Goal: Submit feedback/report problem: Submit feedback/report problem

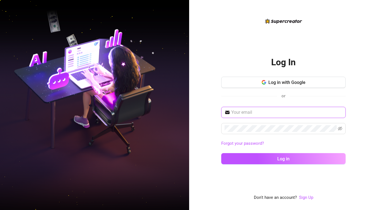
click at [250, 111] on input "text" at bounding box center [286, 112] width 111 height 7
click at [273, 85] on button "Log in with Google" at bounding box center [283, 82] width 124 height 11
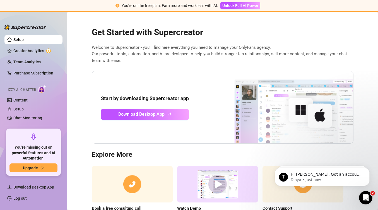
scroll to position [32, 0]
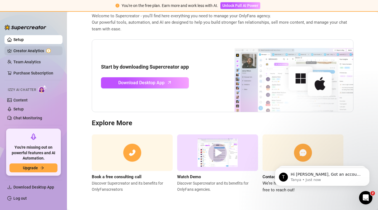
click at [40, 52] on link "Creator Analytics" at bounding box center [35, 50] width 45 height 9
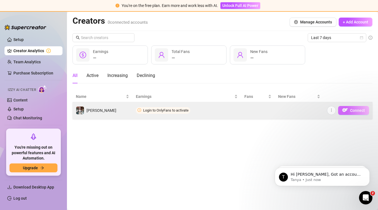
click at [365, 110] on span "Connect" at bounding box center [357, 110] width 15 height 4
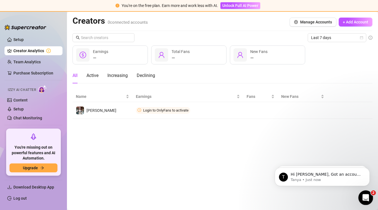
click at [364, 194] on icon "Open Intercom Messenger" at bounding box center [365, 197] width 9 height 9
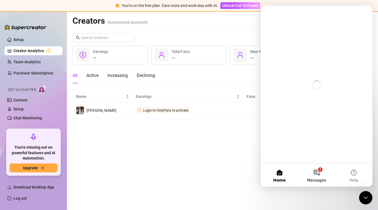
click at [318, 171] on button "2 Messages" at bounding box center [316, 175] width 37 height 22
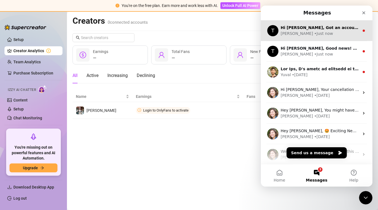
click at [343, 33] on div "[PERSON_NAME] • Just now" at bounding box center [320, 34] width 79 height 6
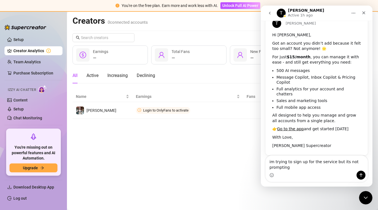
scroll to position [26, 0]
type textarea "im trying to sign up for the service but its not prompting me to sign in?"
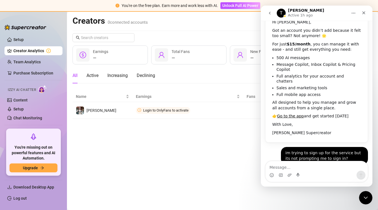
scroll to position [43, 0]
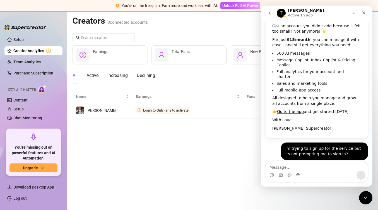
click at [231, 131] on main "Creators 0 connected accounts Manage Accounts + Add Account Last 7 days — Earni…" at bounding box center [222, 111] width 311 height 198
click at [365, 13] on icon "Close" at bounding box center [364, 13] width 4 height 4
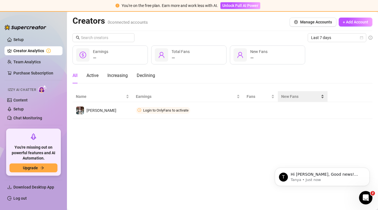
scroll to position [0, 0]
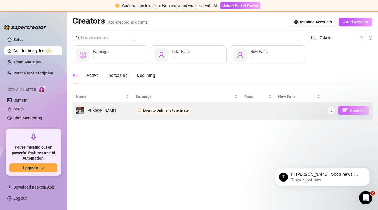
click at [356, 112] on button "Connect" at bounding box center [353, 110] width 31 height 9
click at [358, 110] on span "Connect" at bounding box center [357, 110] width 15 height 4
click at [354, 111] on span "Connect" at bounding box center [357, 110] width 15 height 4
click at [346, 113] on span "button" at bounding box center [346, 110] width 6 height 7
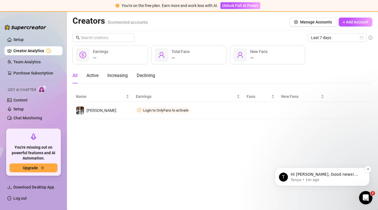
click at [324, 180] on p "Tanya • 1m ago" at bounding box center [327, 180] width 72 height 5
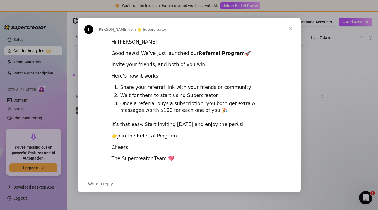
click at [292, 28] on span "Close" at bounding box center [291, 28] width 20 height 20
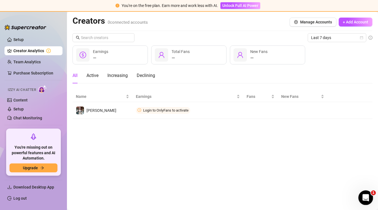
click at [367, 193] on div "Open Intercom Messenger" at bounding box center [365, 197] width 18 height 18
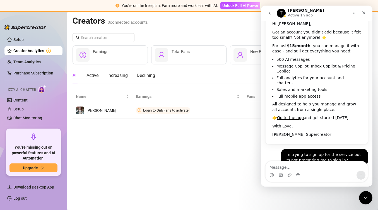
scroll to position [43, 0]
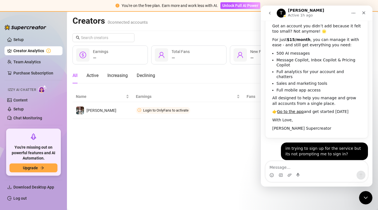
click at [271, 11] on button "go back" at bounding box center [270, 13] width 11 height 11
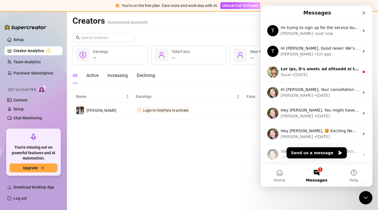
scroll to position [0, 0]
click at [315, 153] on button "Send us a message" at bounding box center [317, 152] width 60 height 11
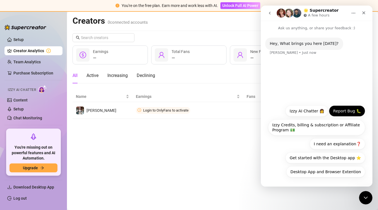
click at [339, 110] on button "Report Bug 🐛" at bounding box center [347, 111] width 36 height 11
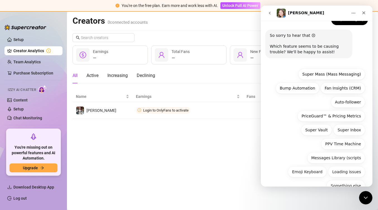
scroll to position [55, 0]
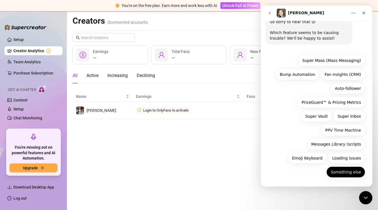
click at [343, 171] on button "Something else" at bounding box center [346, 172] width 39 height 11
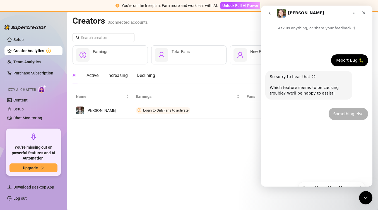
scroll to position [0, 0]
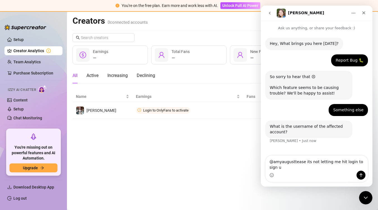
type textarea "@amyaugusttease its not letting me hit login to sign up"
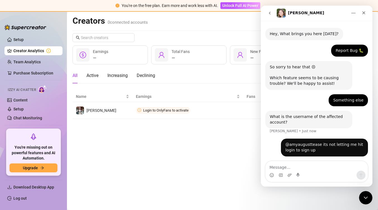
scroll to position [11, 0]
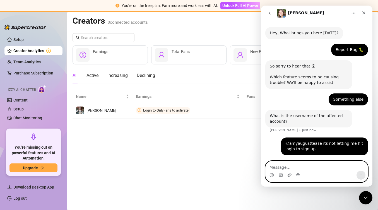
click at [288, 176] on icon "Upload attachment" at bounding box center [290, 175] width 4 height 3
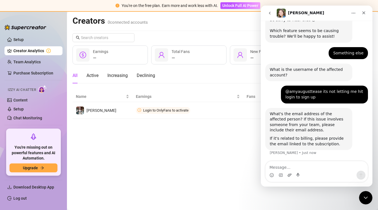
scroll to position [58, 0]
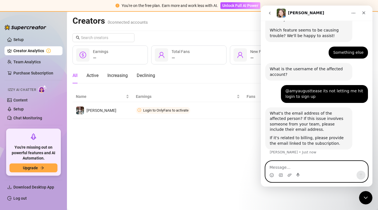
click at [281, 164] on textarea "Message…" at bounding box center [317, 165] width 102 height 9
type textarea "[EMAIL_ADDRESS][DOMAIN_NAME]"
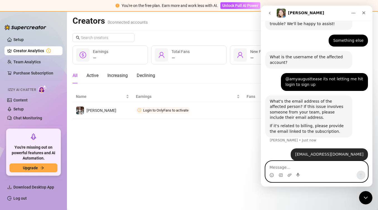
scroll to position [74, 0]
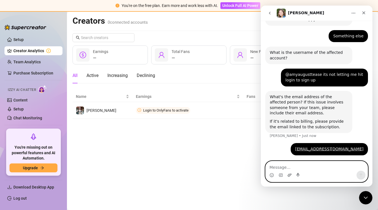
click at [292, 174] on icon "Upload attachment" at bounding box center [290, 175] width 4 height 4
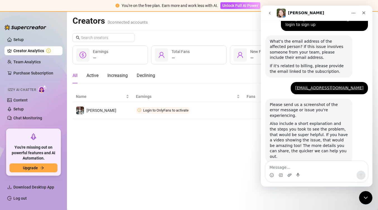
scroll to position [132, 0]
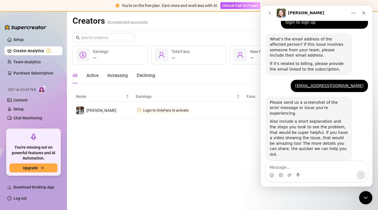
click at [231, 140] on main "Creators 0 connected accounts Manage Accounts + Add Account Last 7 days — Earni…" at bounding box center [222, 111] width 311 height 198
drag, startPoint x: 329, startPoint y: 15, endPoint x: 242, endPoint y: 36, distance: 89.4
click at [261, 36] on html "[PERSON_NAME] Ask us anything, or share your feedback :) Hey, What brings you h…" at bounding box center [317, 96] width 112 height 181
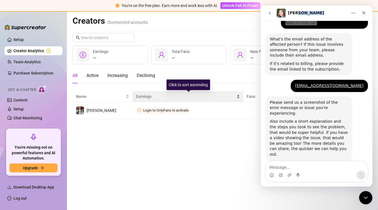
click at [237, 100] on div "Earnings" at bounding box center [188, 97] width 104 height 6
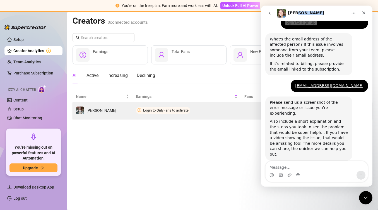
click at [238, 112] on td "Login to OnlyFans to activate" at bounding box center [187, 110] width 109 height 17
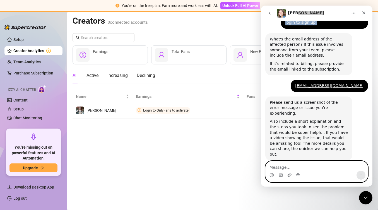
click at [288, 176] on icon "Upload attachment" at bounding box center [290, 175] width 4 height 3
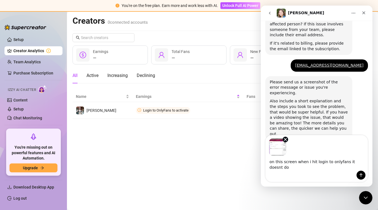
scroll to position [158, 0]
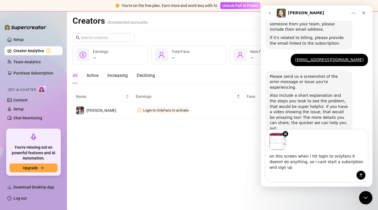
type textarea "on this screen when i hit login to onlyfans it doesnt do anything, so i cant st…"
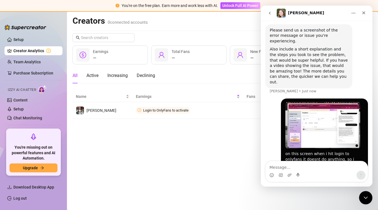
scroll to position [209, 0]
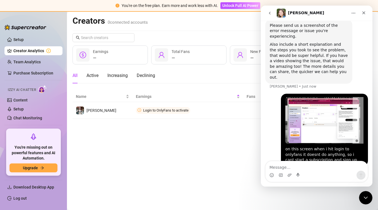
click at [231, 155] on main "Creators 0 connected accounts Manage Accounts + Add Account Last 7 days — Earni…" at bounding box center [222, 111] width 311 height 198
click at [272, 15] on icon "go back" at bounding box center [270, 13] width 4 height 4
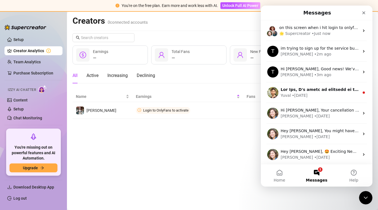
scroll to position [0, 0]
click at [365, 13] on icon "Close" at bounding box center [364, 12] width 3 height 3
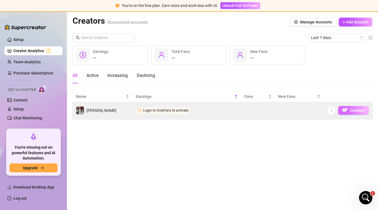
click at [354, 107] on button "Connect" at bounding box center [353, 110] width 31 height 9
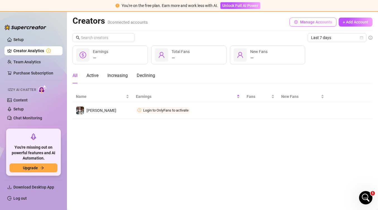
click at [326, 22] on span "Manage Accounts" at bounding box center [316, 22] width 32 height 4
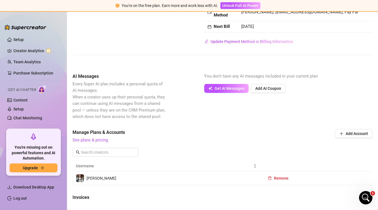
scroll to position [192, 0]
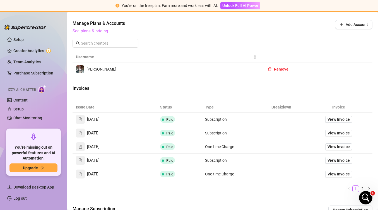
click at [95, 31] on link "See plans & pricing" at bounding box center [90, 30] width 35 height 5
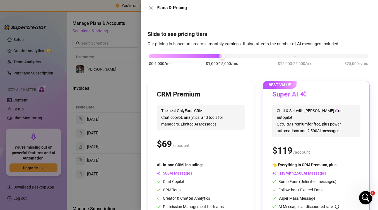
click at [329, 144] on div "$ /account" at bounding box center [316, 151] width 88 height 14
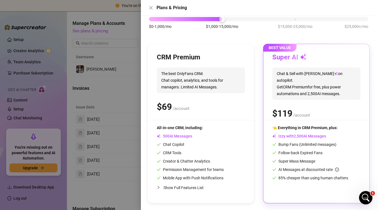
click at [322, 140] on div "👈 Everything in CRM Premium, plus: Izzy with AI Messages Bump Fans (Unlimited m…" at bounding box center [316, 153] width 88 height 56
click at [236, 143] on div "All-in-one CRM, including: AI Messages Chat Copilot CRM Tools Creator & Chatter…" at bounding box center [201, 153] width 88 height 56
click at [109, 94] on div at bounding box center [189, 105] width 378 height 210
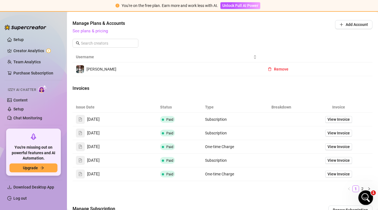
click at [363, 198] on icon "Open Intercom Messenger" at bounding box center [365, 197] width 9 height 9
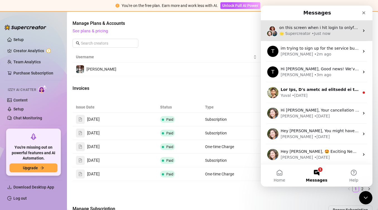
click at [324, 28] on span "on this screen when i hit login to onlyfans it doesnt do anything, so i cant st…" at bounding box center [382, 27] width 207 height 4
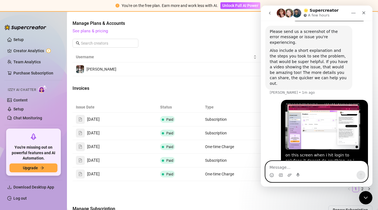
scroll to position [209, 0]
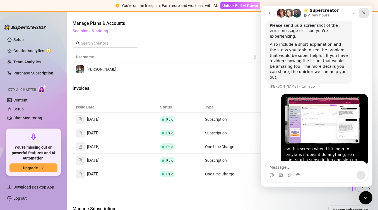
click at [365, 14] on icon "Close" at bounding box center [364, 12] width 3 height 3
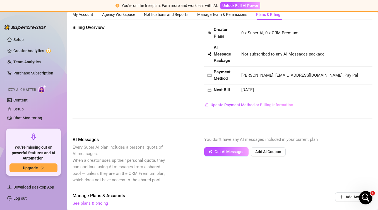
scroll to position [0, 0]
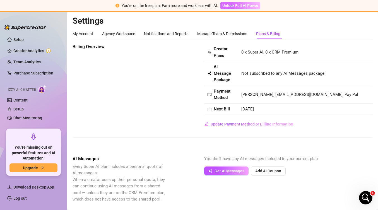
click at [226, 7] on span "Unlock Full AI Power" at bounding box center [240, 5] width 36 height 4
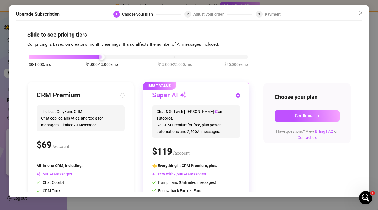
click at [197, 96] on div "Super AI" at bounding box center [196, 95] width 88 height 9
click at [295, 116] on span "Continue" at bounding box center [304, 115] width 18 height 5
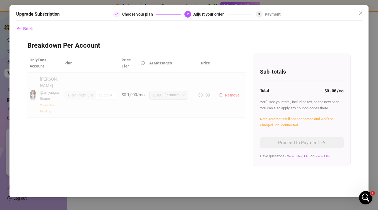
click at [175, 104] on td "2,000 (included)" at bounding box center [171, 95] width 48 height 45
click at [362, 12] on icon "close" at bounding box center [361, 13] width 4 height 4
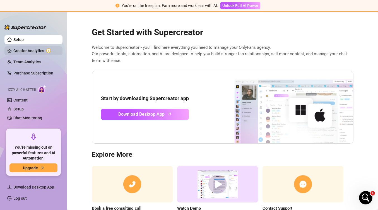
click at [33, 48] on link "Creator Analytics" at bounding box center [35, 50] width 45 height 9
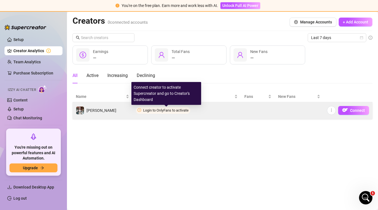
click at [163, 111] on span "Login to OnlyFans to activate" at bounding box center [165, 110] width 45 height 4
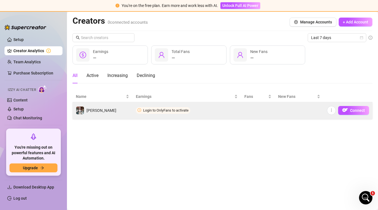
click at [198, 114] on td "Login to OnlyFans to activate" at bounding box center [187, 110] width 109 height 17
click at [167, 112] on span "Login to OnlyFans to activate" at bounding box center [165, 110] width 45 height 4
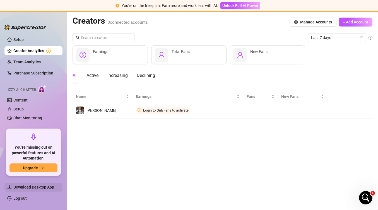
click at [46, 186] on span "Download Desktop App" at bounding box center [33, 187] width 41 height 4
